Goal: Task Accomplishment & Management: Complete application form

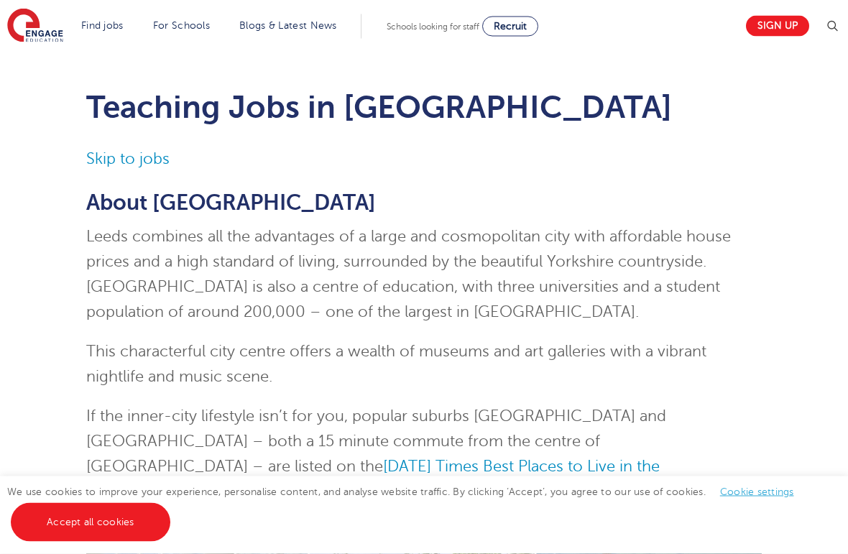
scroll to position [27, 0]
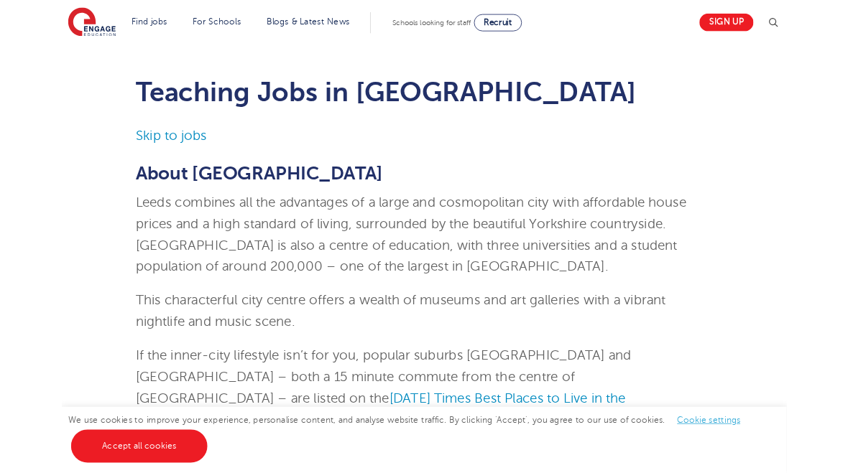
scroll to position [0, 0]
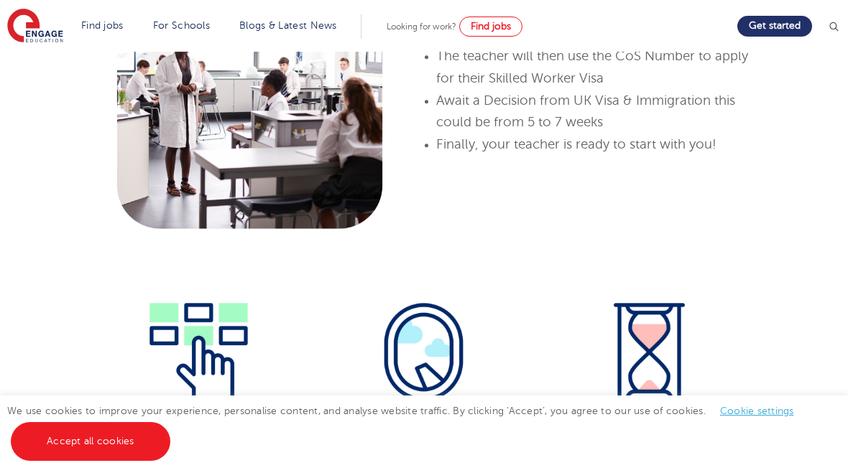
scroll to position [1075, 0]
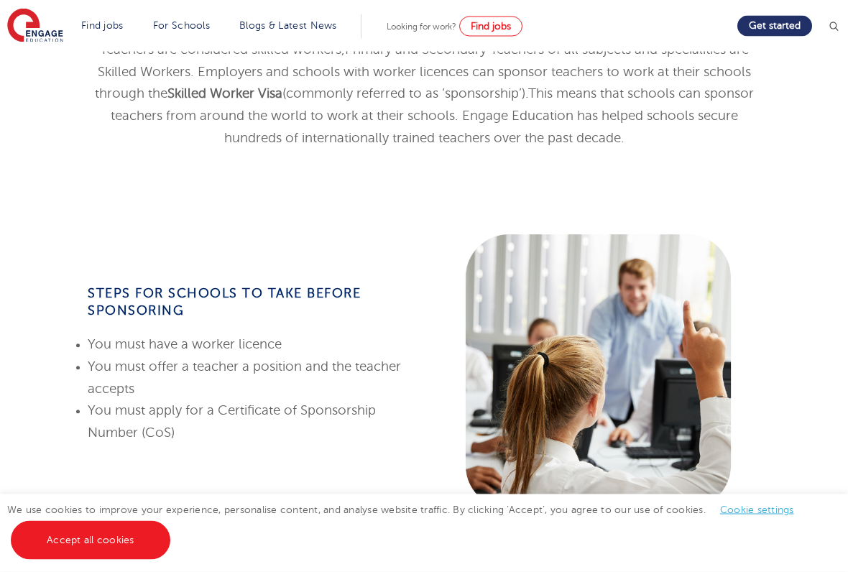
scroll to position [438, 0]
click at [0, 0] on link "Teaching jobs in [GEOGRAPHIC_DATA]" at bounding box center [0, 0] width 0 height 0
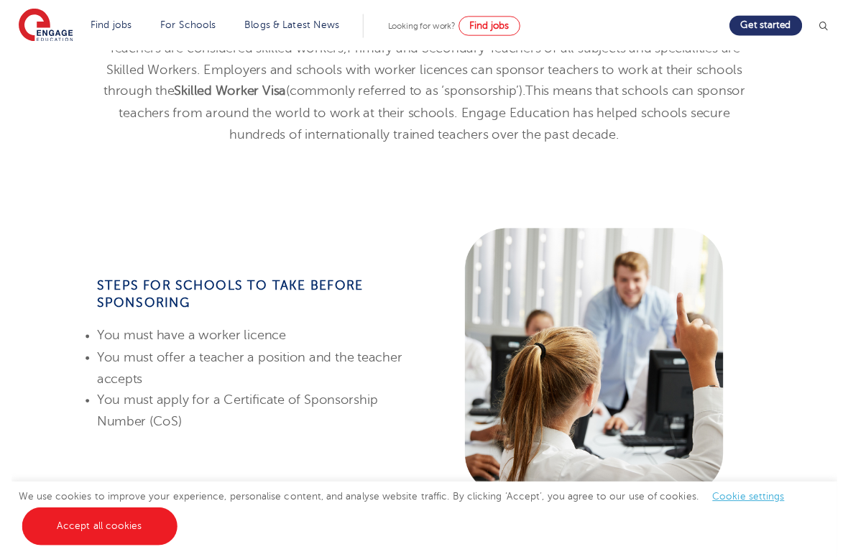
scroll to position [478, 0]
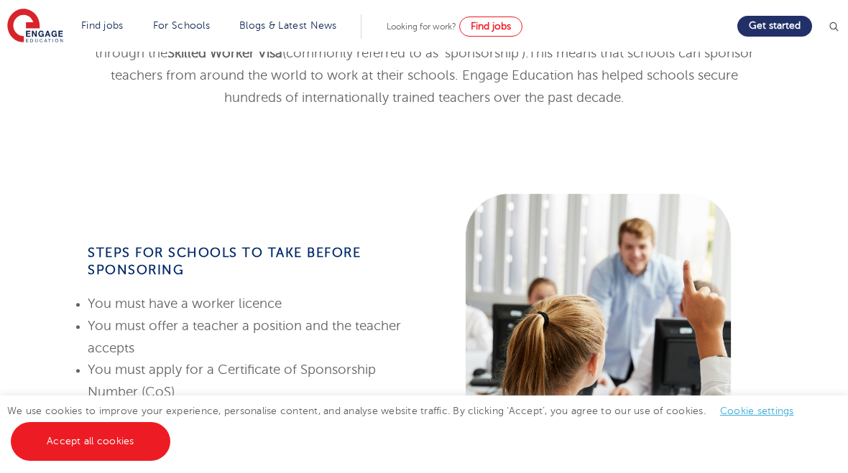
click at [0, 0] on link "Teaching jobs in [GEOGRAPHIC_DATA] and [GEOGRAPHIC_DATA]" at bounding box center [0, 0] width 0 height 0
click at [0, 0] on link "Teaching jobs in [GEOGRAPHIC_DATA]" at bounding box center [0, 0] width 0 height 0
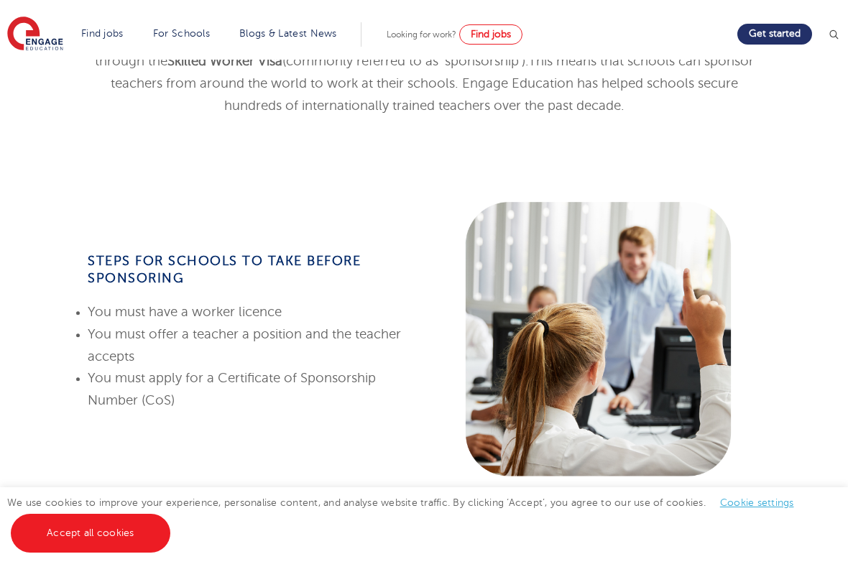
scroll to position [472, 0]
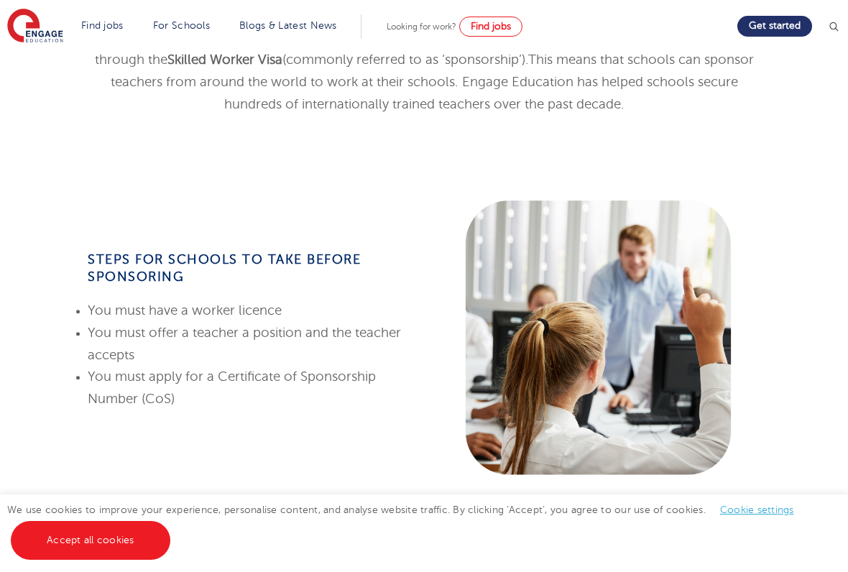
click at [0, 0] on link "Teaching Jobs in [GEOGRAPHIC_DATA]" at bounding box center [0, 0] width 0 height 0
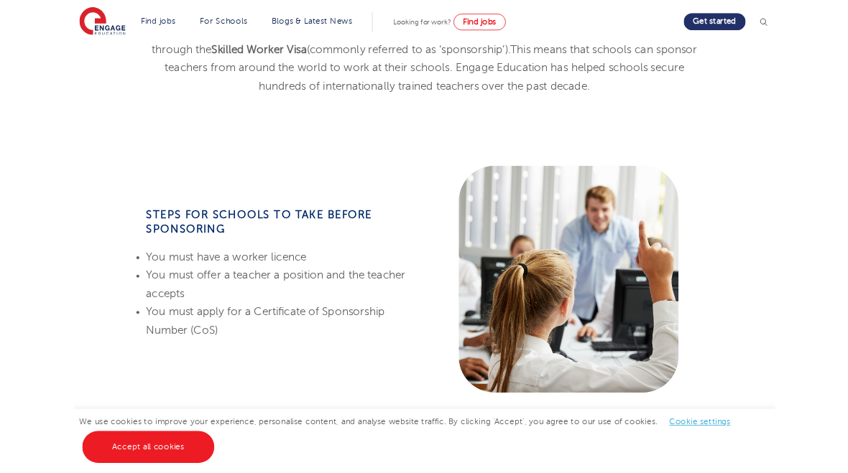
scroll to position [512, 0]
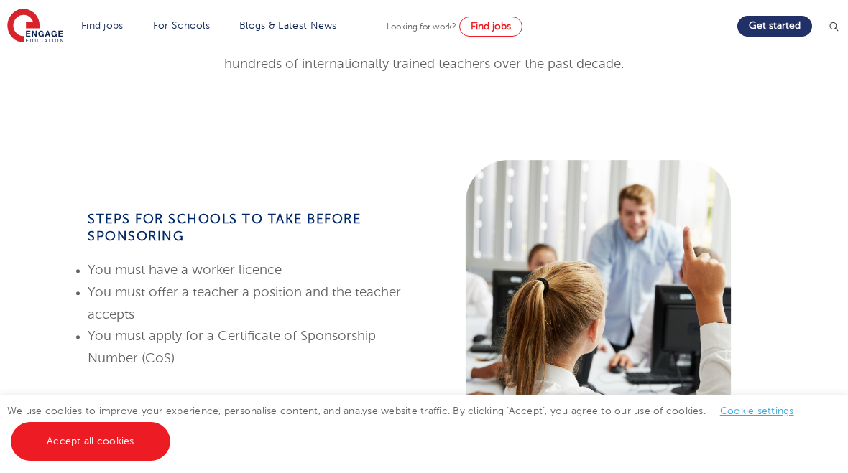
click at [0, 0] on link "Teaching jobs in [GEOGRAPHIC_DATA]" at bounding box center [0, 0] width 0 height 0
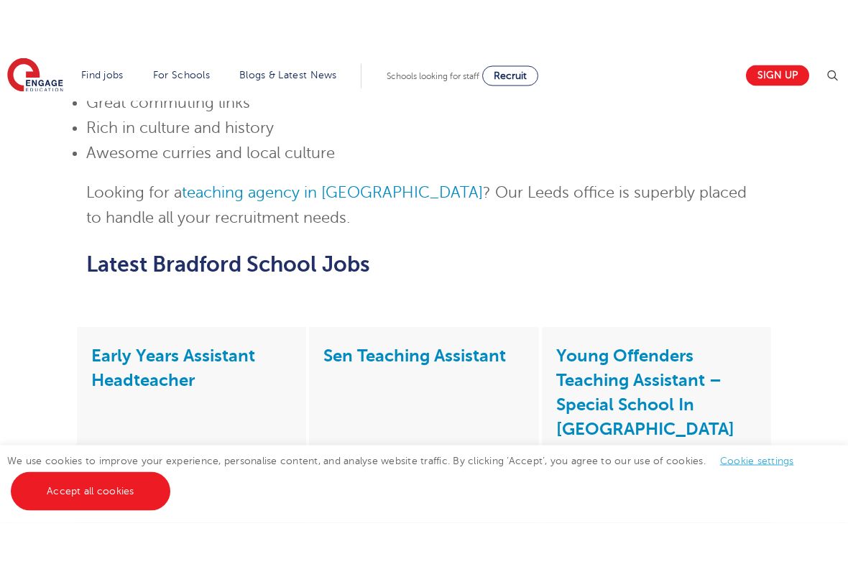
scroll to position [1038, 0]
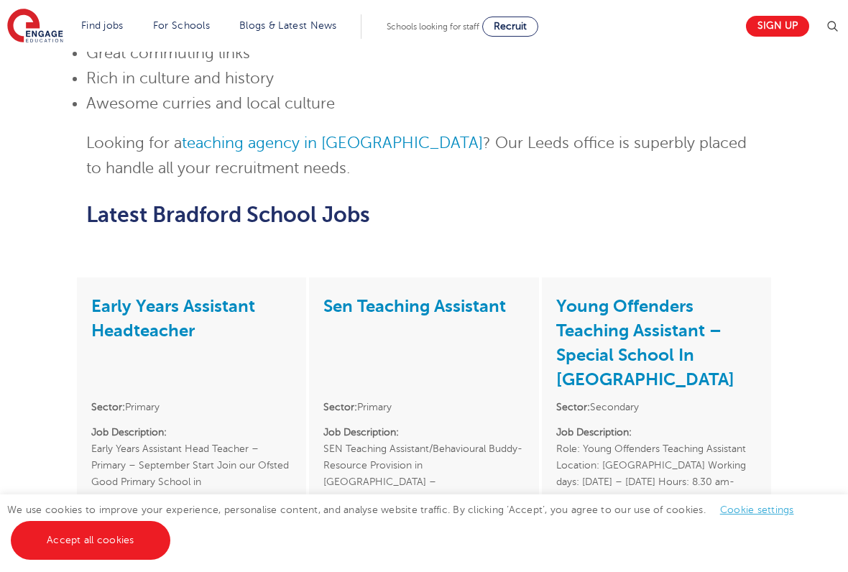
click at [490, 296] on link "Sen Teaching Assistant" at bounding box center [414, 306] width 182 height 20
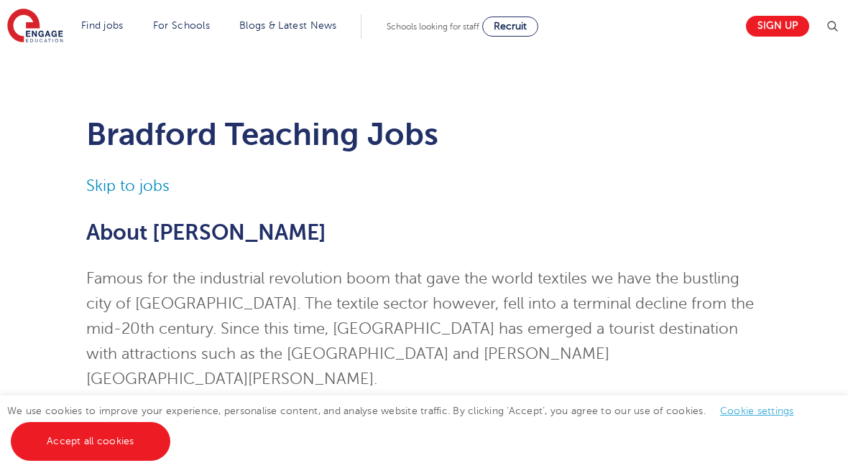
scroll to position [1078, 0]
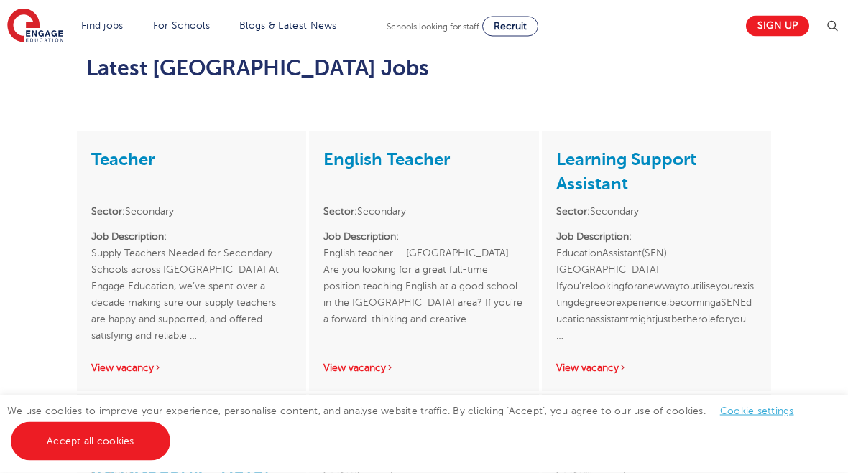
scroll to position [1245, 0]
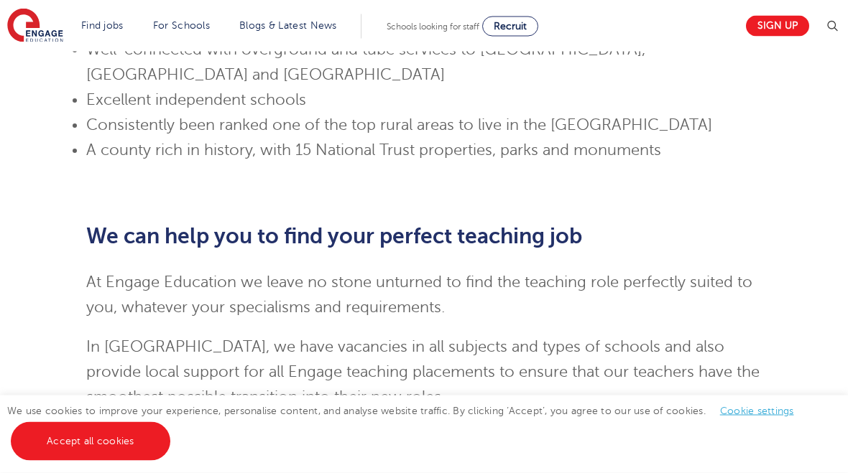
scroll to position [1467, 0]
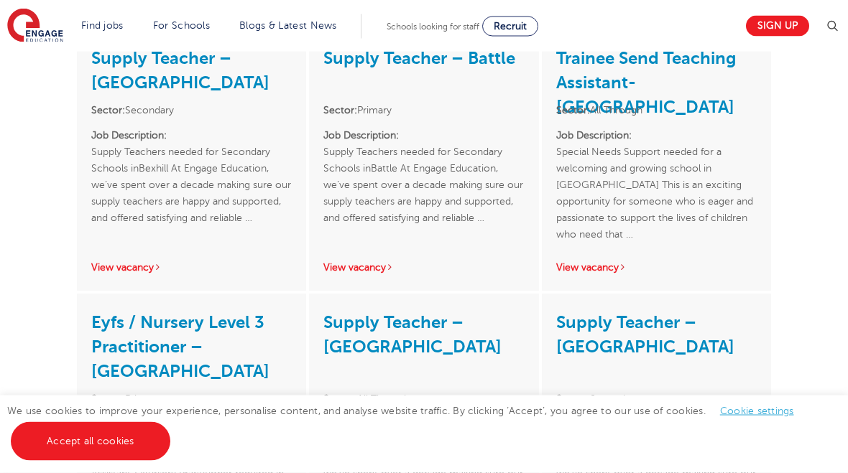
scroll to position [2404, 0]
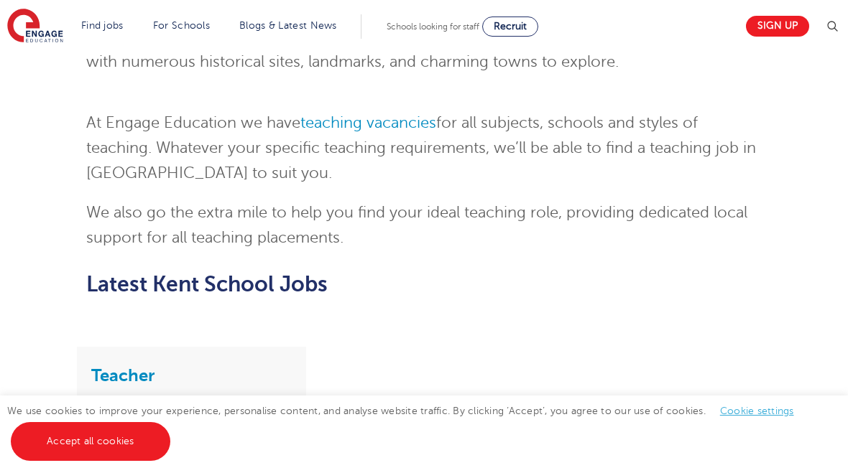
scroll to position [1873, 0]
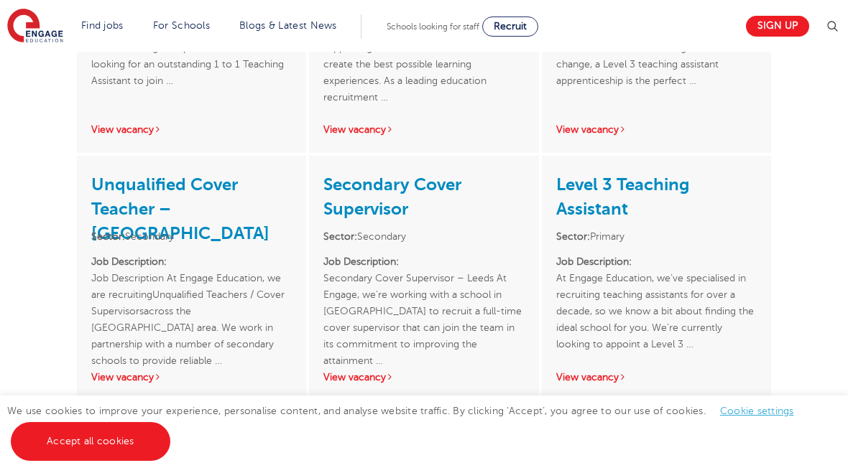
scroll to position [2399, 0]
click at [666, 157] on div "Level 3 Teaching Assistant Sector: Primary Job Description: At Engage Education…" at bounding box center [656, 279] width 229 height 244
click at [640, 175] on link "Level 3 Teaching Assistant" at bounding box center [622, 197] width 133 height 45
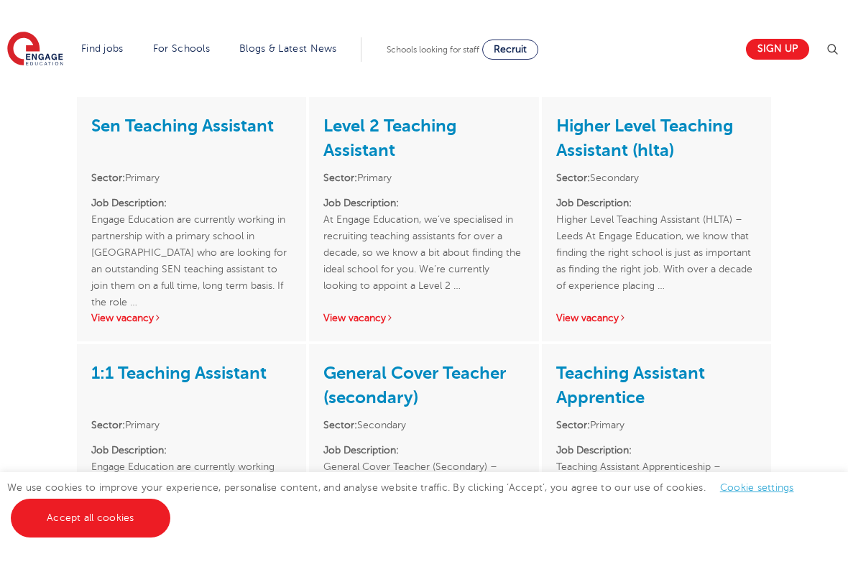
scroll to position [1954, 0]
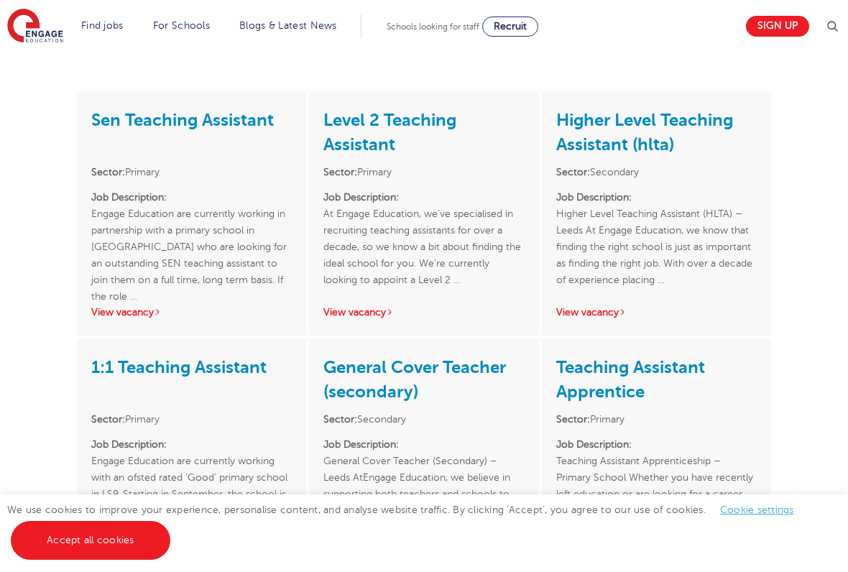
click at [267, 357] on link "1:1 Teaching Assistant" at bounding box center [178, 367] width 175 height 20
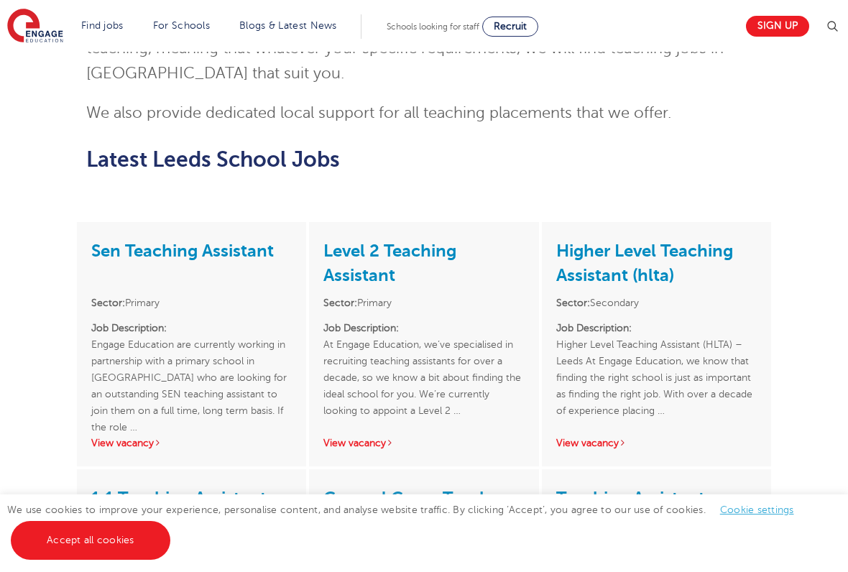
scroll to position [1799, 0]
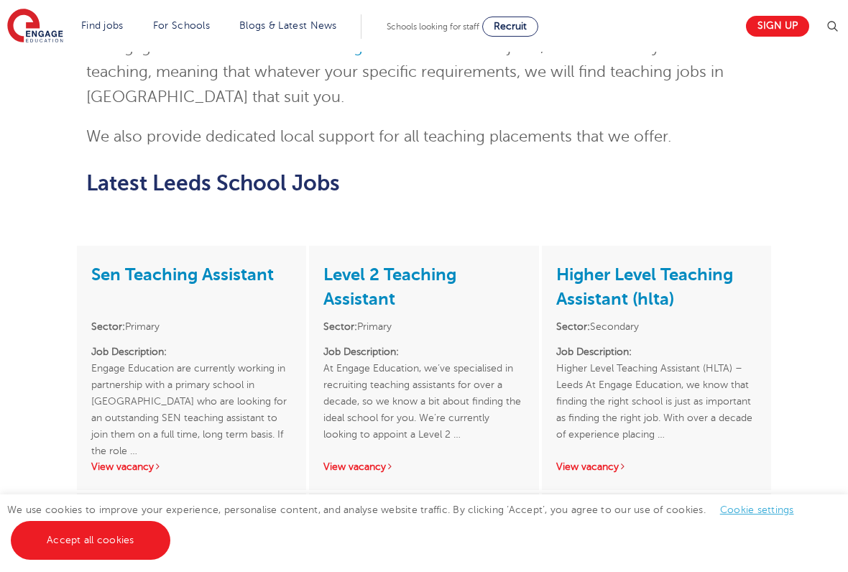
click at [254, 246] on div "Sen Teaching Assistant Sector: Primary Job Description: Engage Education are cu…" at bounding box center [191, 368] width 229 height 244
click at [254, 264] on link "Sen Teaching Assistant" at bounding box center [182, 274] width 182 height 20
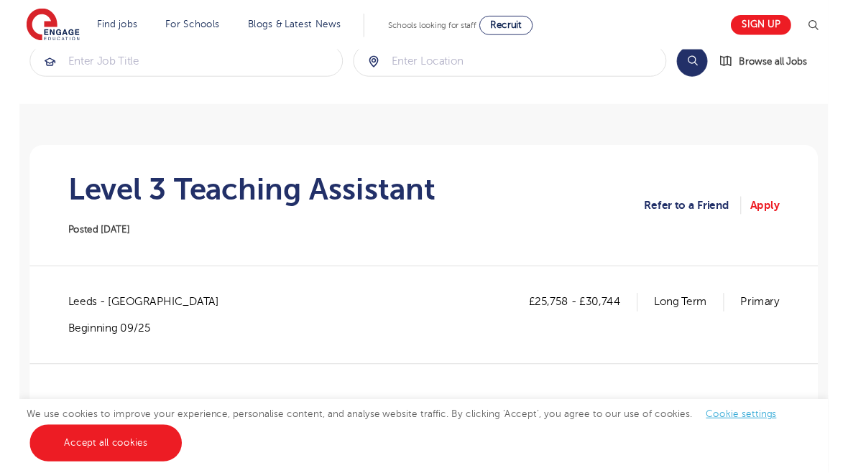
scroll to position [33, 0]
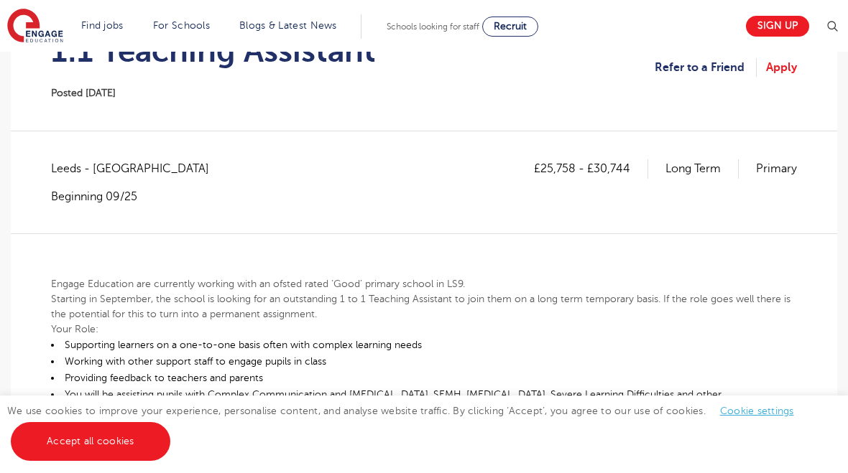
scroll to position [172, 0]
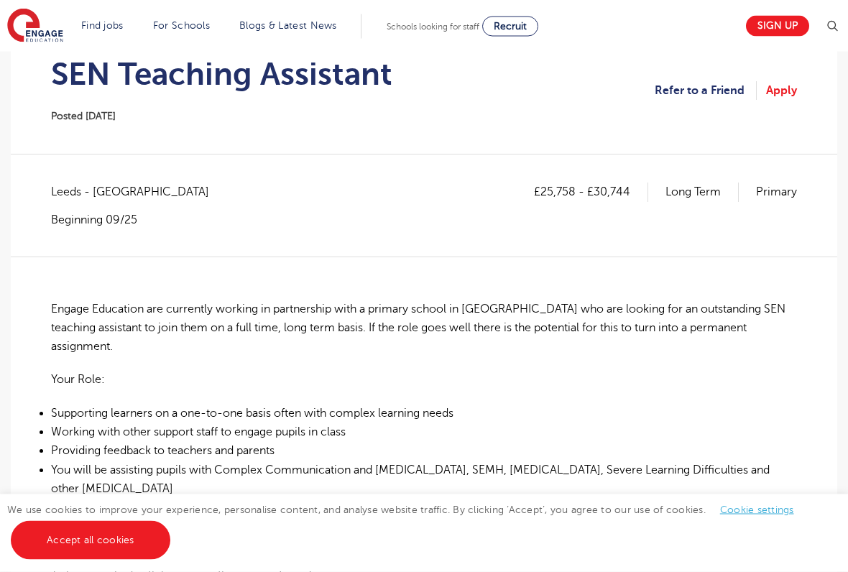
scroll to position [158, 0]
click at [789, 89] on link "Apply" at bounding box center [781, 90] width 31 height 19
